Goal: Task Accomplishment & Management: Use online tool/utility

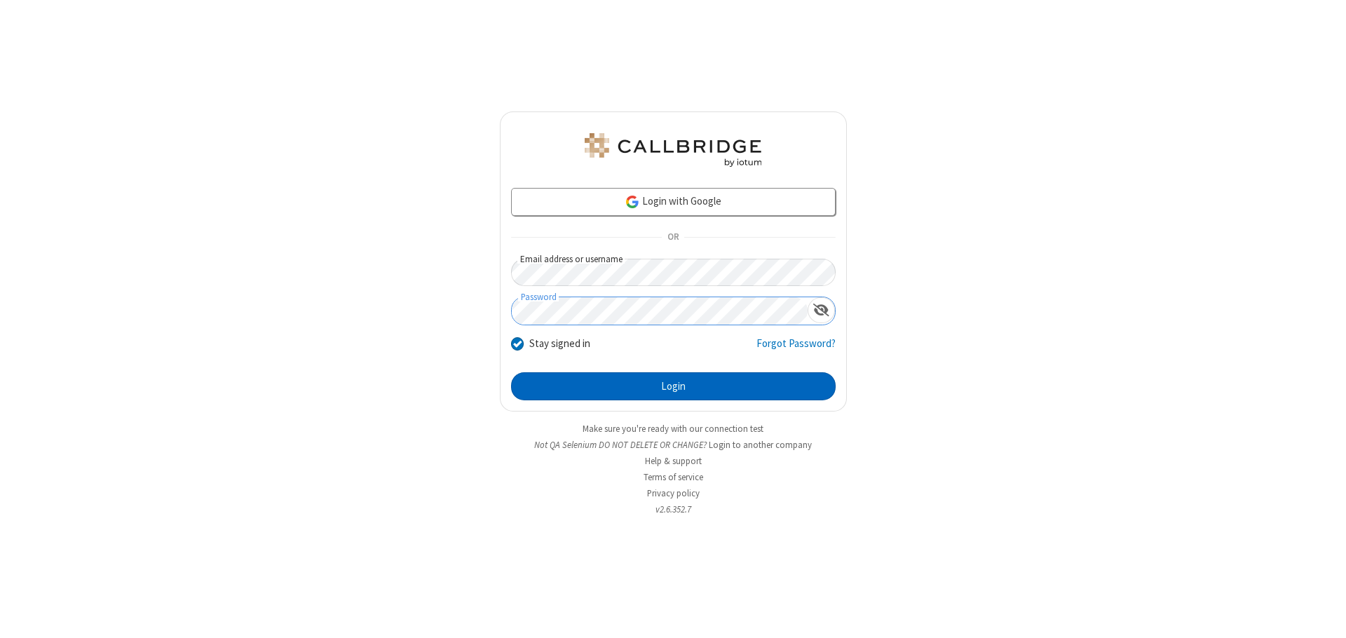
click at [673, 386] on button "Login" at bounding box center [673, 386] width 325 height 28
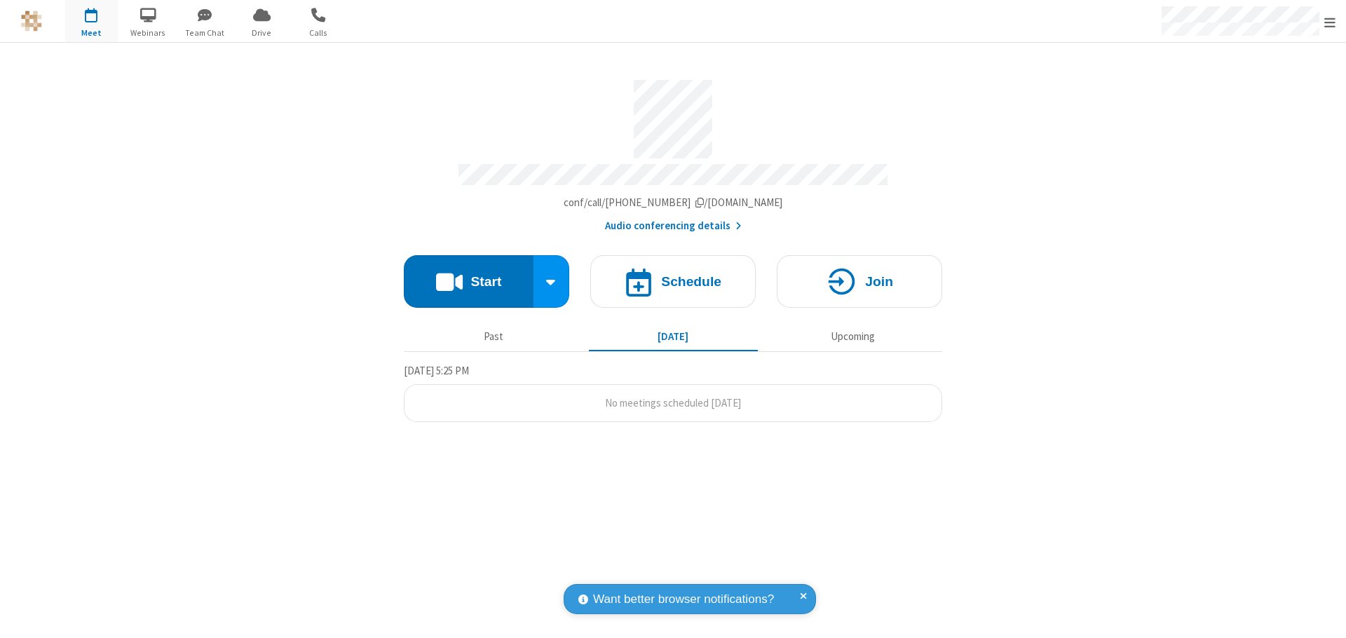
click at [468, 275] on button "Start" at bounding box center [469, 281] width 130 height 53
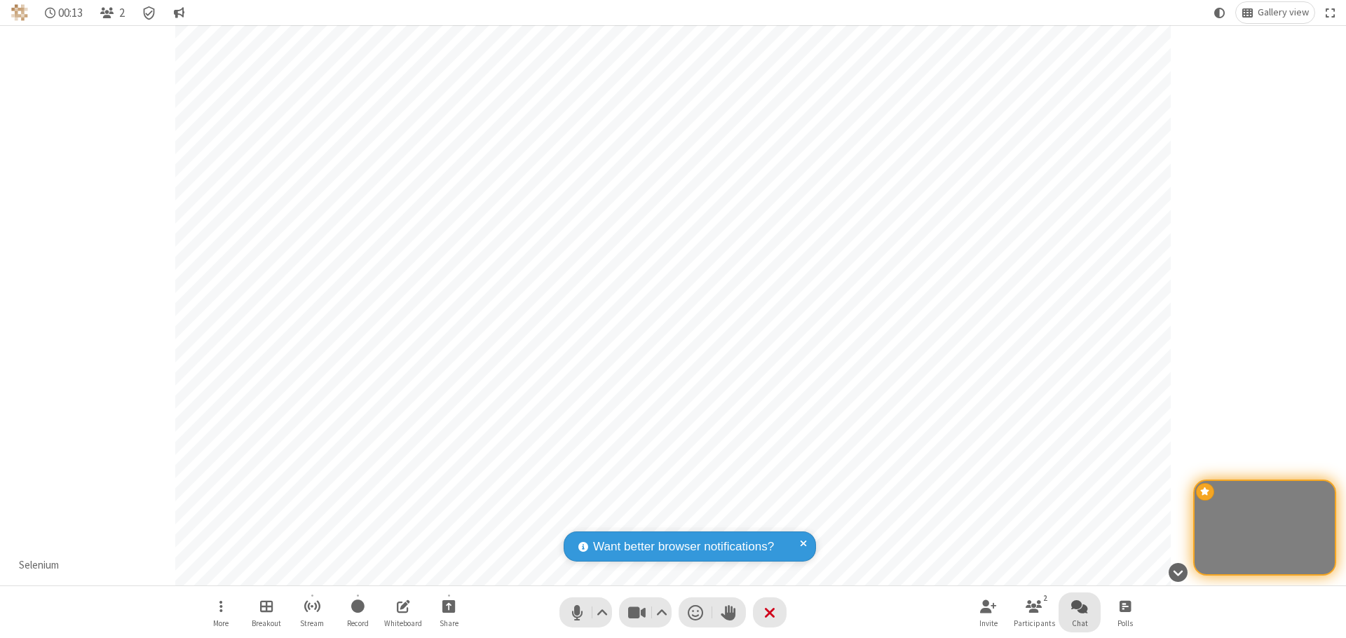
click at [1079, 606] on span "Open chat" at bounding box center [1079, 606] width 17 height 18
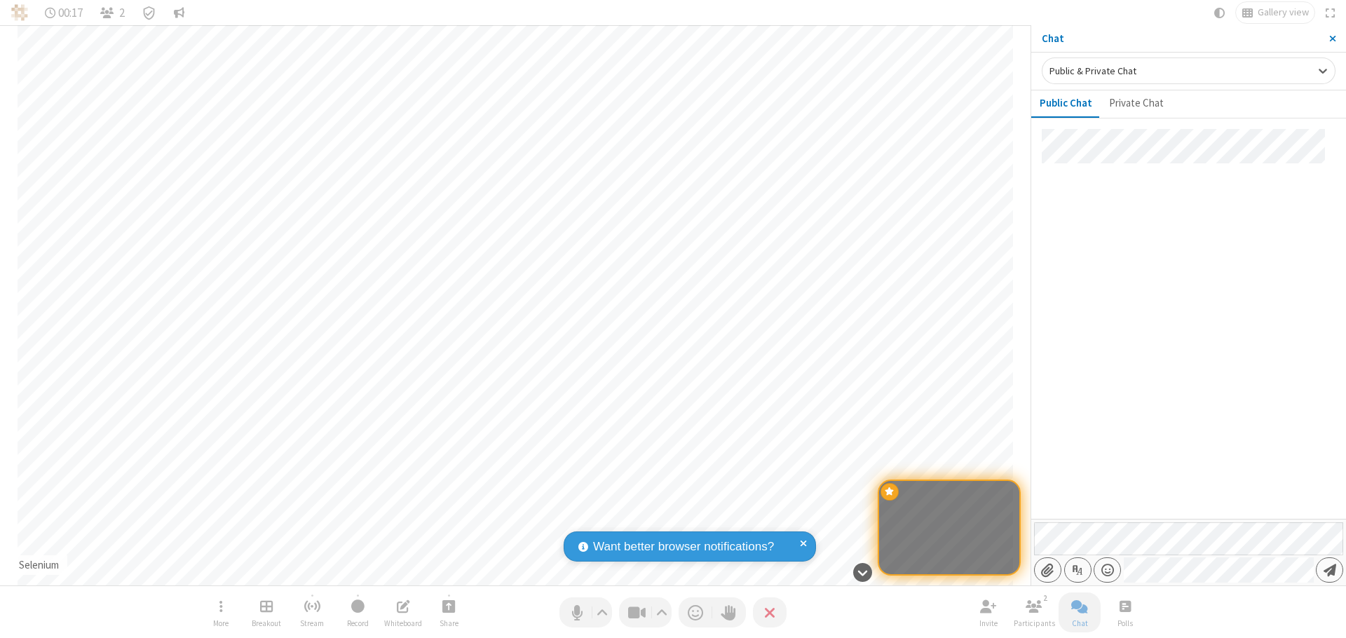
click at [1329, 570] on span "Send message" at bounding box center [1329, 570] width 13 height 14
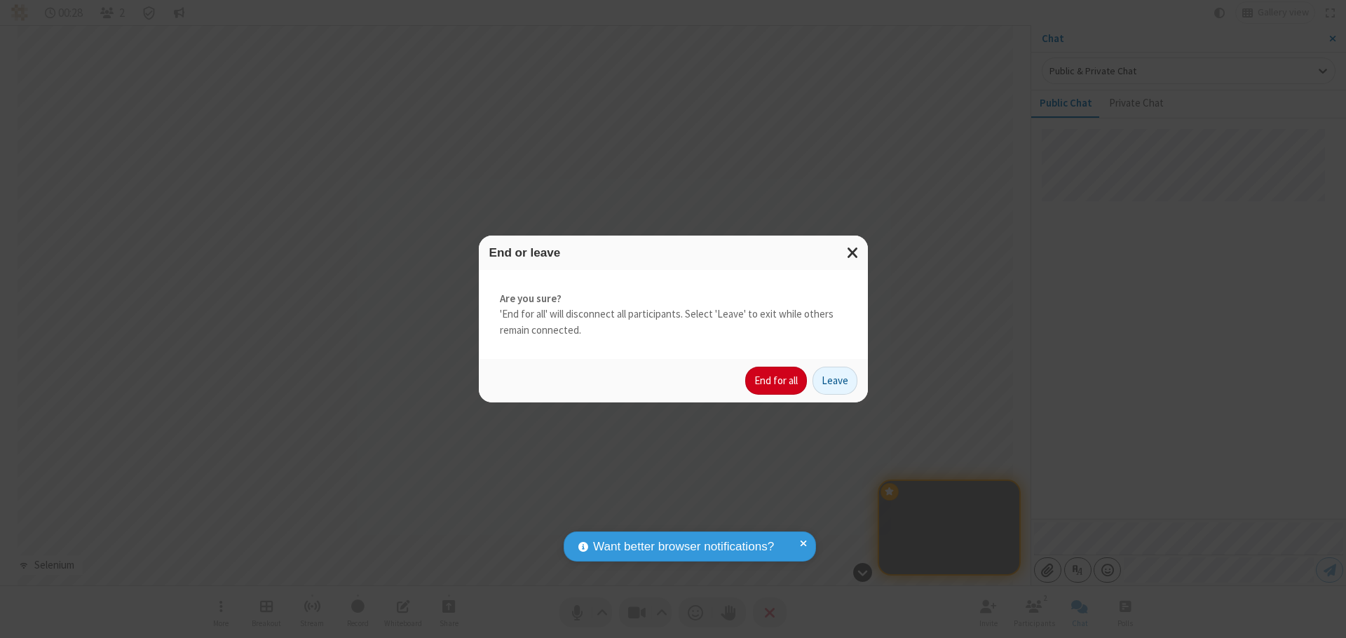
click at [777, 381] on button "End for all" at bounding box center [776, 381] width 62 height 28
